Goal: Task Accomplishment & Management: Complete application form

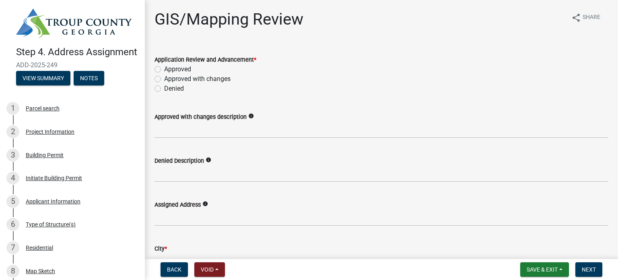
click at [164, 68] on label "Approved" at bounding box center [177, 69] width 27 height 10
click at [164, 68] on input "Approved" at bounding box center [166, 66] width 5 height 5
radio input "true"
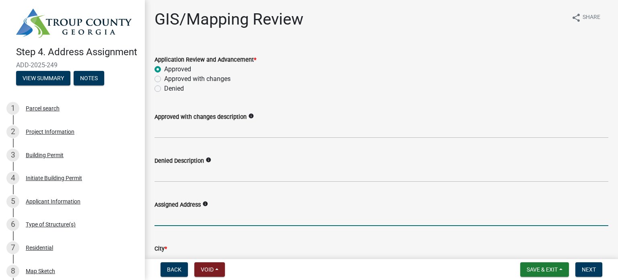
click at [234, 214] on input "Assigned Address" at bounding box center [382, 217] width 454 height 17
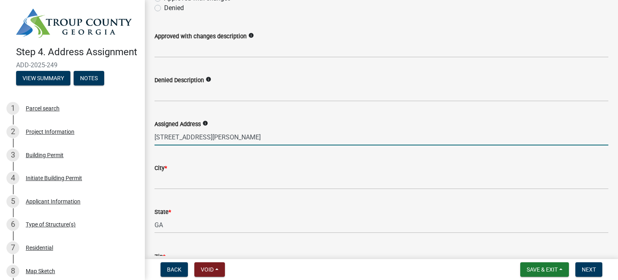
type input "[STREET_ADDRESS][PERSON_NAME]"
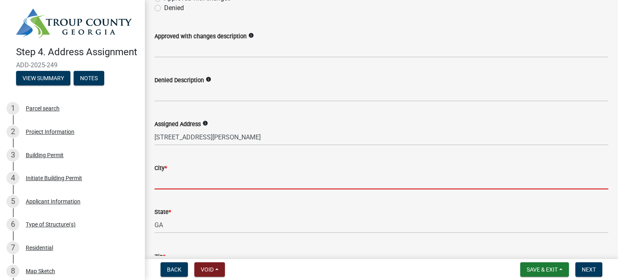
click at [174, 183] on input "City *" at bounding box center [382, 181] width 454 height 17
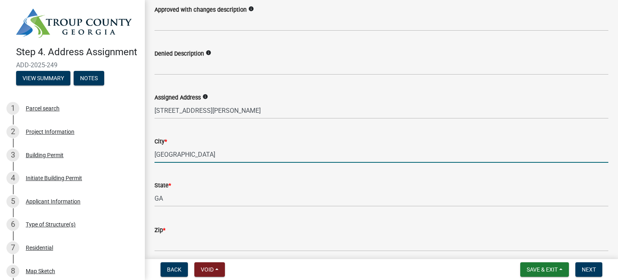
scroll to position [161, 0]
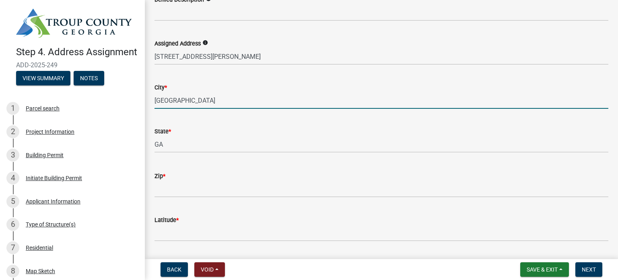
type input "[GEOGRAPHIC_DATA]"
drag, startPoint x: 174, startPoint y: 179, endPoint x: 172, endPoint y: 187, distance: 8.1
click at [172, 182] on form "Zip *" at bounding box center [382, 184] width 454 height 26
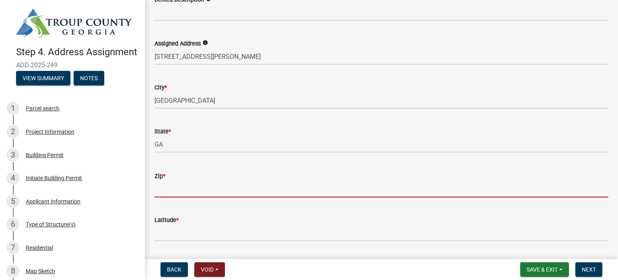
click at [172, 190] on input "Zip *" at bounding box center [382, 189] width 454 height 17
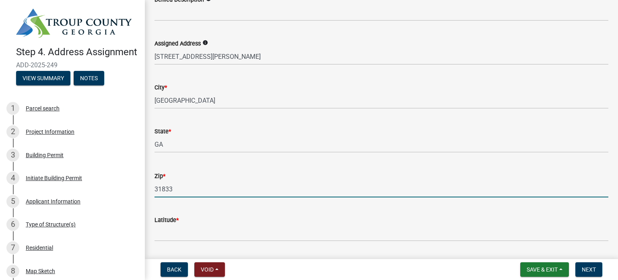
type input "31833"
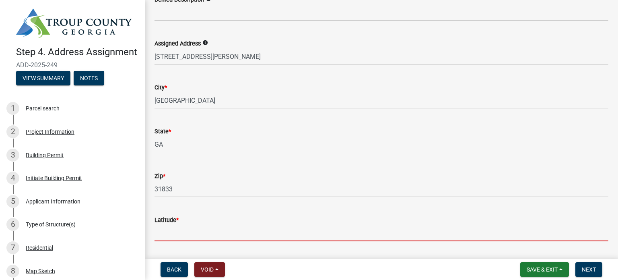
click at [178, 236] on input "Latitude *" at bounding box center [382, 233] width 454 height 17
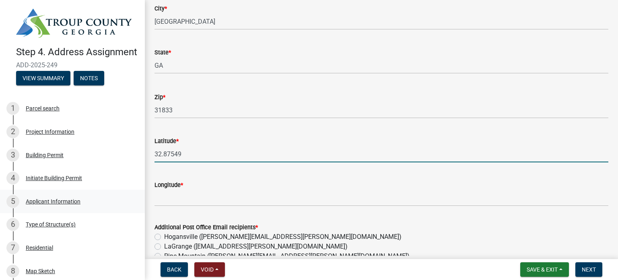
scroll to position [242, 0]
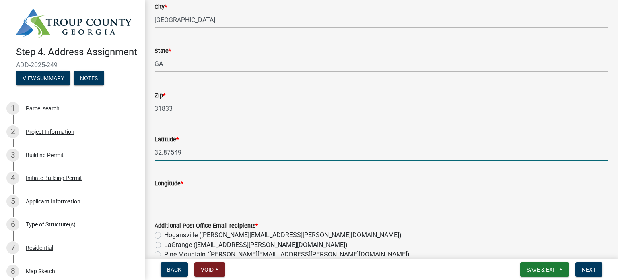
type input "32.87549"
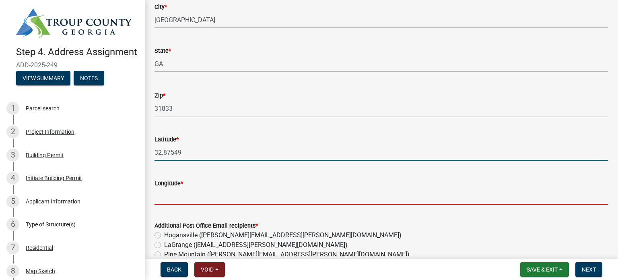
click at [166, 198] on input "Longitude *" at bounding box center [382, 196] width 454 height 17
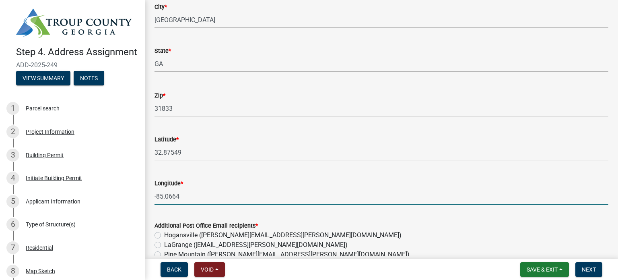
click at [172, 194] on input "-85.0664" at bounding box center [382, 196] width 454 height 17
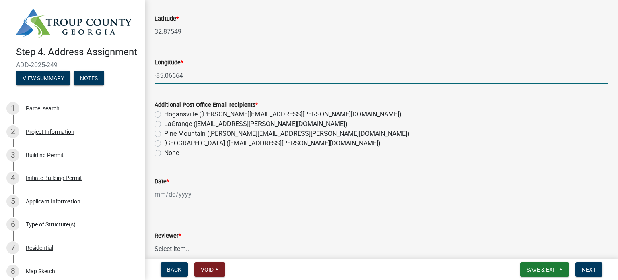
type input "-85.06664"
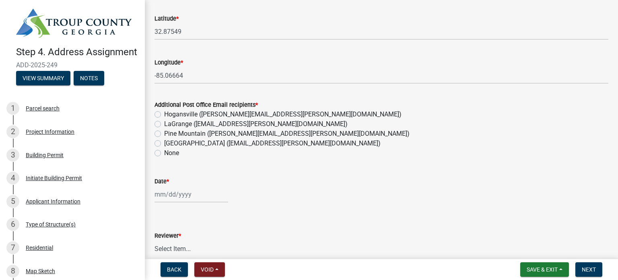
click at [164, 143] on label "[GEOGRAPHIC_DATA] ([EMAIL_ADDRESS][PERSON_NAME][DOMAIN_NAME])" at bounding box center [272, 144] width 217 height 10
click at [164, 143] on input "[GEOGRAPHIC_DATA] ([EMAIL_ADDRESS][PERSON_NAME][DOMAIN_NAME])" at bounding box center [166, 141] width 5 height 5
radio input "true"
select select "9"
select select "2025"
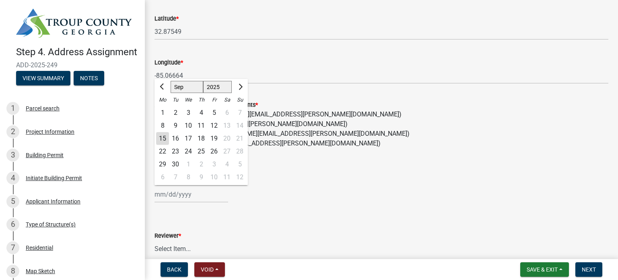
click at [160, 195] on div "[PERSON_NAME] Feb Mar Apr [PERSON_NAME][DATE] Oct Nov [DATE] 1526 1527 1528 152…" at bounding box center [192, 194] width 74 height 17
click at [163, 138] on div "15" at bounding box center [162, 138] width 13 height 13
type input "[DATE]"
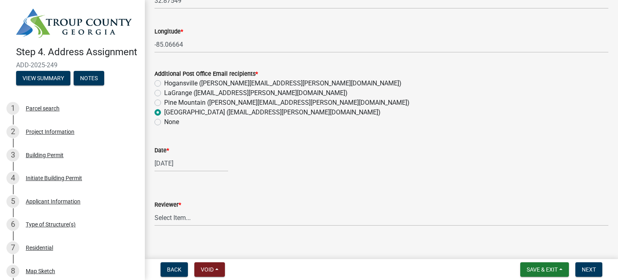
scroll to position [402, 0]
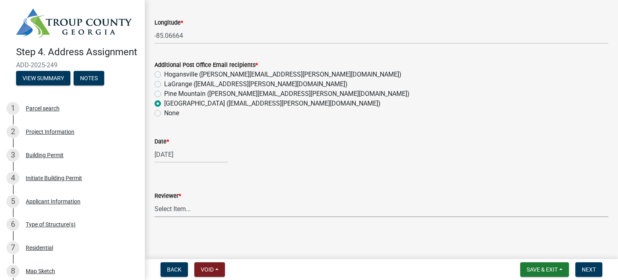
click at [203, 208] on select "Select Item... [PERSON_NAME]" at bounding box center [382, 209] width 454 height 17
click at [155, 201] on select "Select Item... [PERSON_NAME]" at bounding box center [382, 209] width 454 height 17
select select "92dbff7c-e58a-4509-911f-9fde1b54cc95"
click at [422, 135] on div "Date * [DATE]" at bounding box center [382, 143] width 454 height 37
click at [166, 179] on div "Reviewer * Select Item... [PERSON_NAME]" at bounding box center [382, 193] width 454 height 47
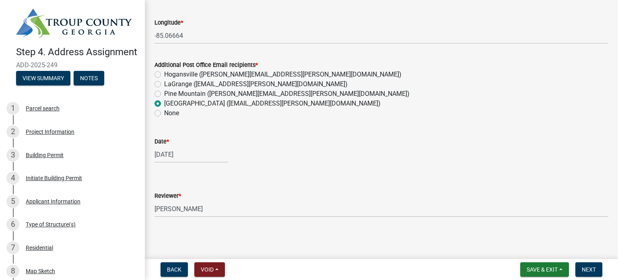
click at [335, 171] on div "Reviewer * Select Item... [PERSON_NAME]" at bounding box center [382, 193] width 454 height 47
click at [583, 267] on span "Next" at bounding box center [589, 269] width 14 height 6
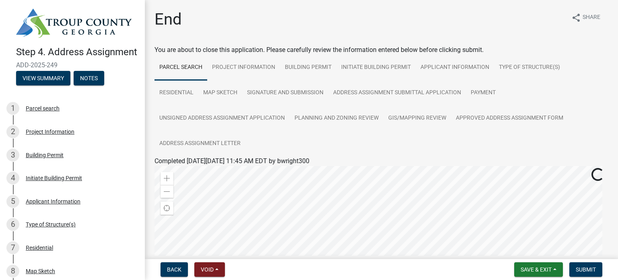
scroll to position [121, 0]
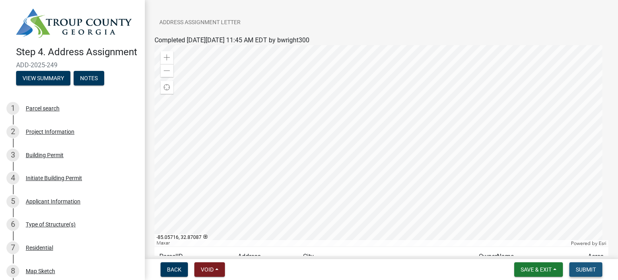
click at [591, 267] on span "Submit" at bounding box center [586, 269] width 20 height 6
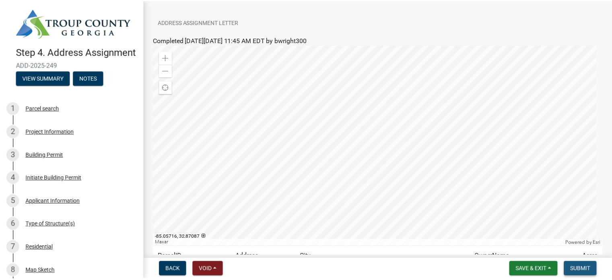
scroll to position [0, 0]
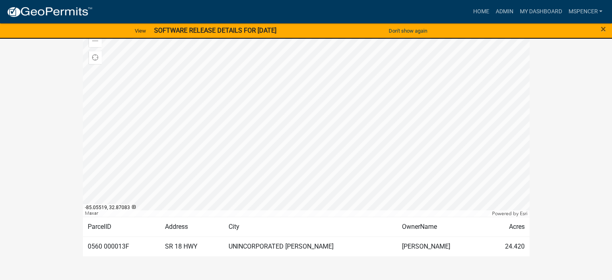
scroll to position [303, 0]
